Goal: Task Accomplishment & Management: Use online tool/utility

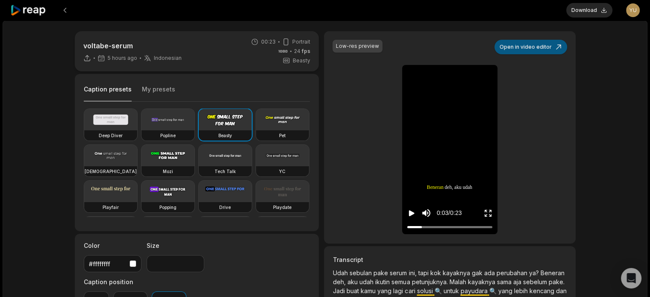
click at [533, 47] on button "Open in video editor" at bounding box center [530, 47] width 73 height 15
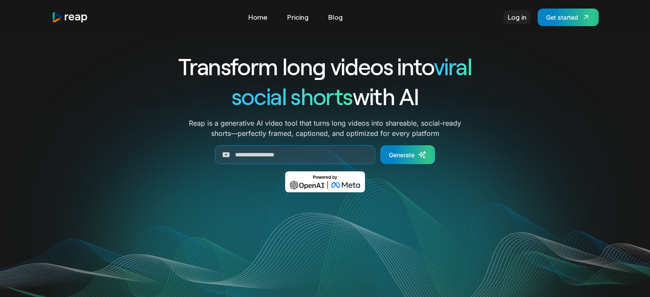
drag, startPoint x: 0, startPoint y: 0, endPoint x: 519, endPoint y: 18, distance: 519.5
click at [519, 18] on link "Log in" at bounding box center [516, 17] width 27 height 14
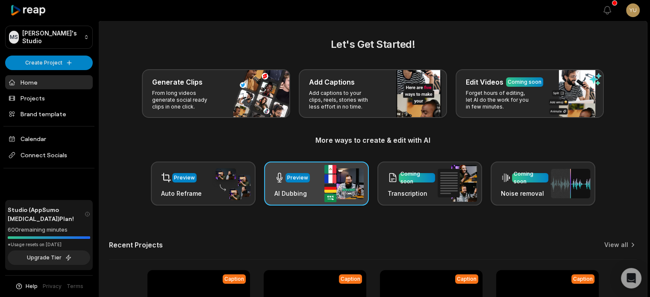
click at [291, 178] on div "Preview" at bounding box center [297, 178] width 21 height 8
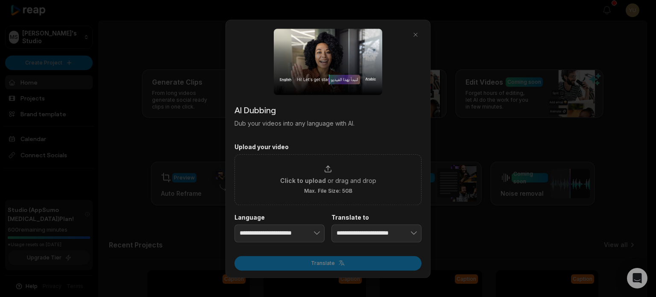
click at [424, 33] on div "**********" at bounding box center [328, 149] width 205 height 258
click at [422, 33] on div "**********" at bounding box center [328, 149] width 205 height 258
click at [414, 35] on button "button" at bounding box center [416, 35] width 12 height 12
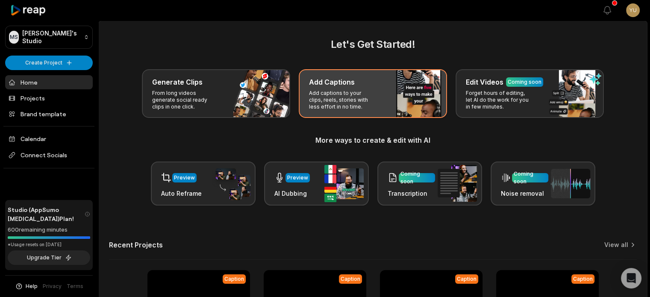
click at [384, 73] on div "Add Captions Add captions to your clips, reels, stories with less effort in no …" at bounding box center [373, 93] width 148 height 49
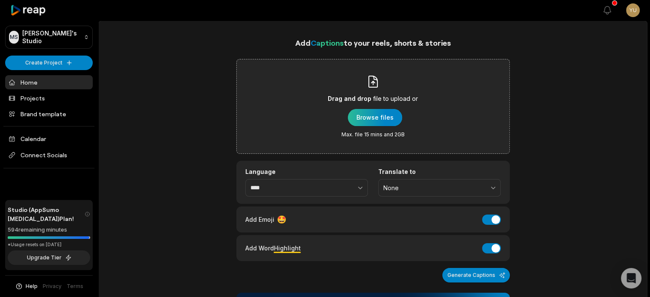
click at [370, 115] on div "button" at bounding box center [375, 117] width 54 height 17
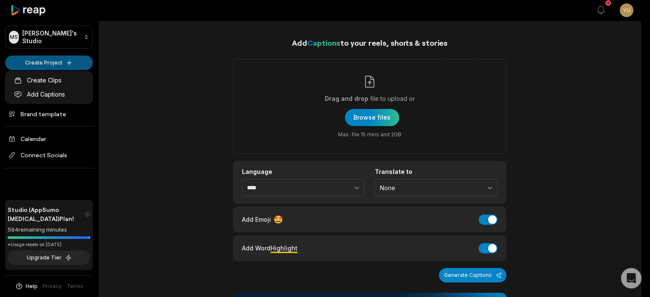
click at [39, 65] on html "MS Mulia's Studio Create Project Home Projects Brand template Calendar Connect …" at bounding box center [325, 148] width 650 height 297
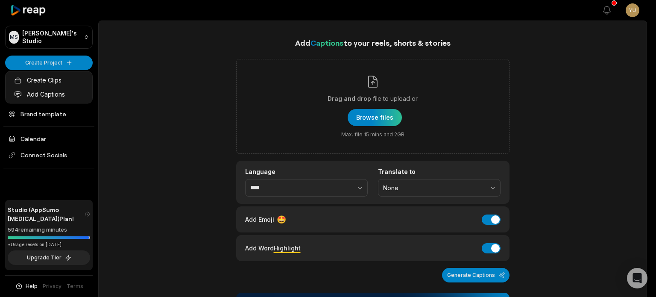
click at [41, 35] on html "MS Mulia's Studio Create Project Home Projects Brand template Calendar Connect …" at bounding box center [328, 148] width 656 height 297
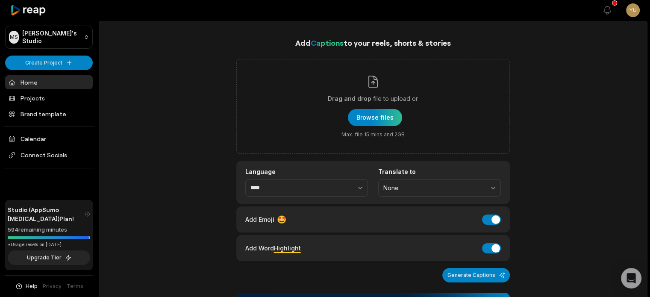
click at [34, 0] on div at bounding box center [49, 10] width 88 height 21
click at [29, 138] on link "Calendar" at bounding box center [49, 139] width 88 height 14
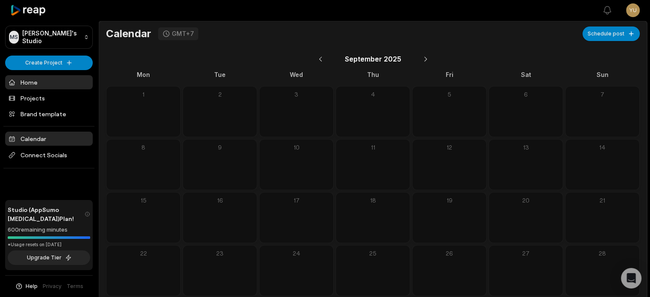
click at [32, 80] on link "Home" at bounding box center [49, 82] width 88 height 14
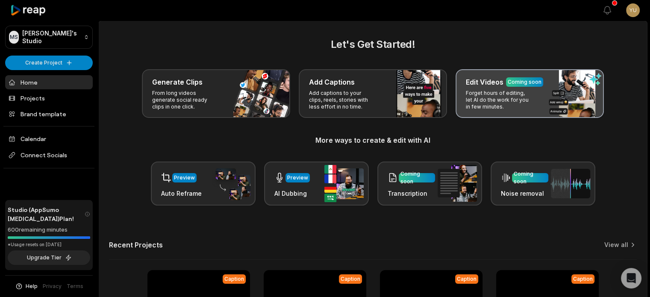
click at [512, 101] on p "Forget hours of editing, let AI do the work for you in few minutes." at bounding box center [499, 100] width 66 height 21
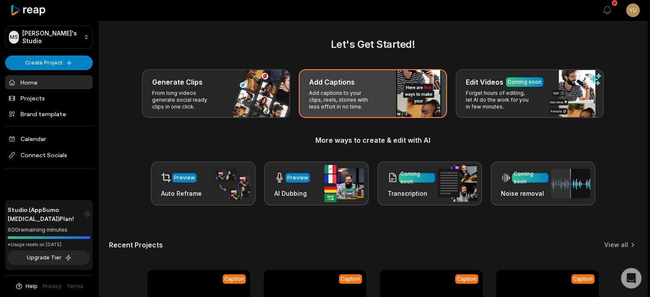
click at [413, 95] on div "Add Captions Add captions to your clips, reels, stories with less effort in no …" at bounding box center [373, 93] width 148 height 49
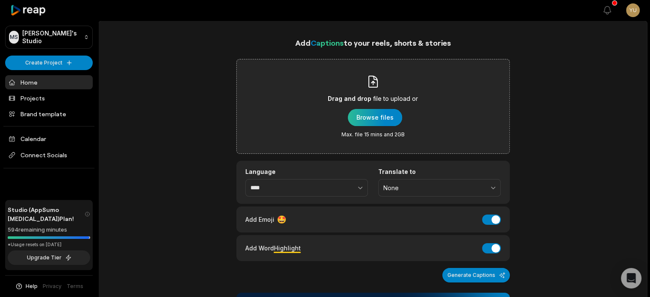
click at [390, 112] on div "button" at bounding box center [375, 117] width 54 height 17
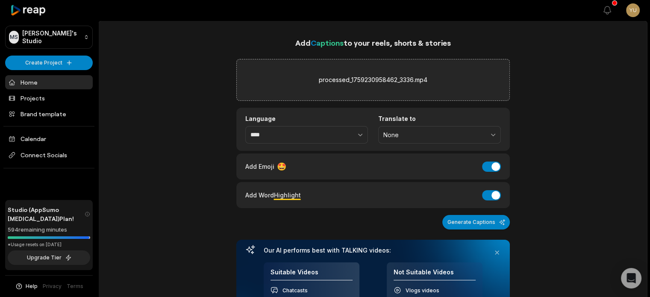
click at [465, 220] on button "Generate Captions" at bounding box center [476, 222] width 68 height 15
